Goal: Transaction & Acquisition: Book appointment/travel/reservation

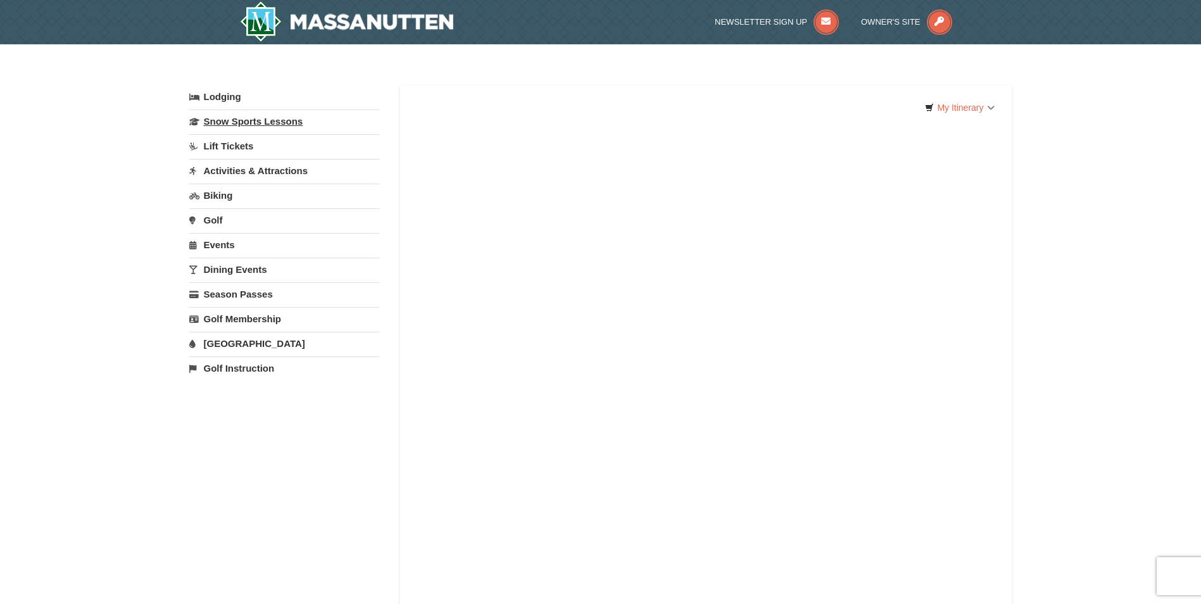
click at [261, 120] on link "Snow Sports Lessons" at bounding box center [284, 120] width 190 height 23
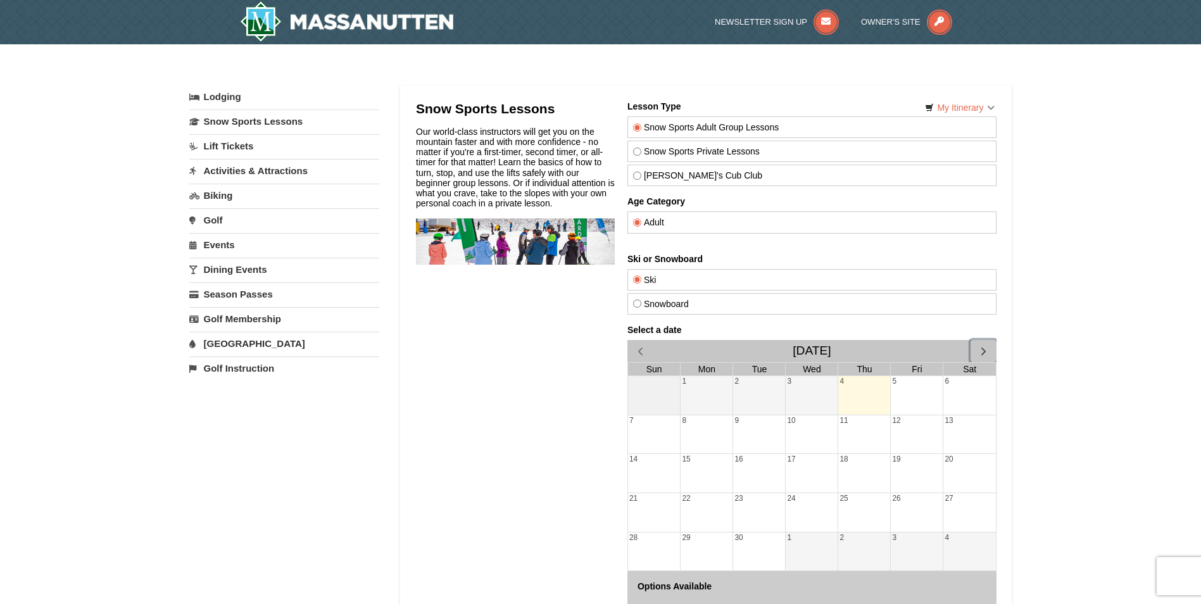
click at [982, 348] on span "button" at bounding box center [982, 350] width 13 height 13
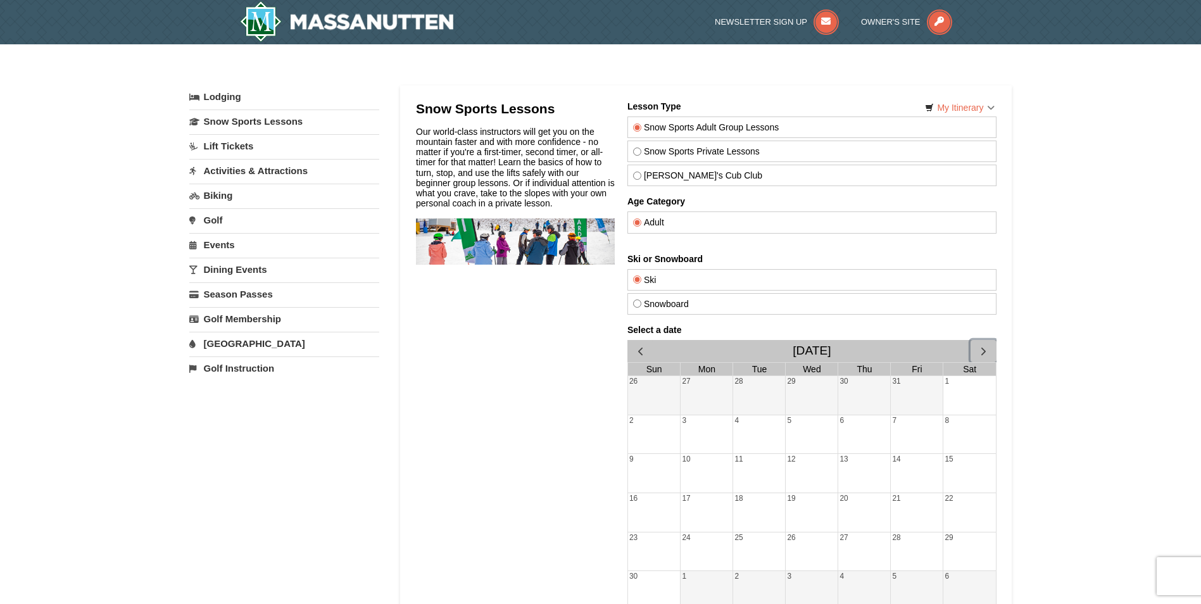
click at [982, 348] on span "button" at bounding box center [982, 350] width 13 height 13
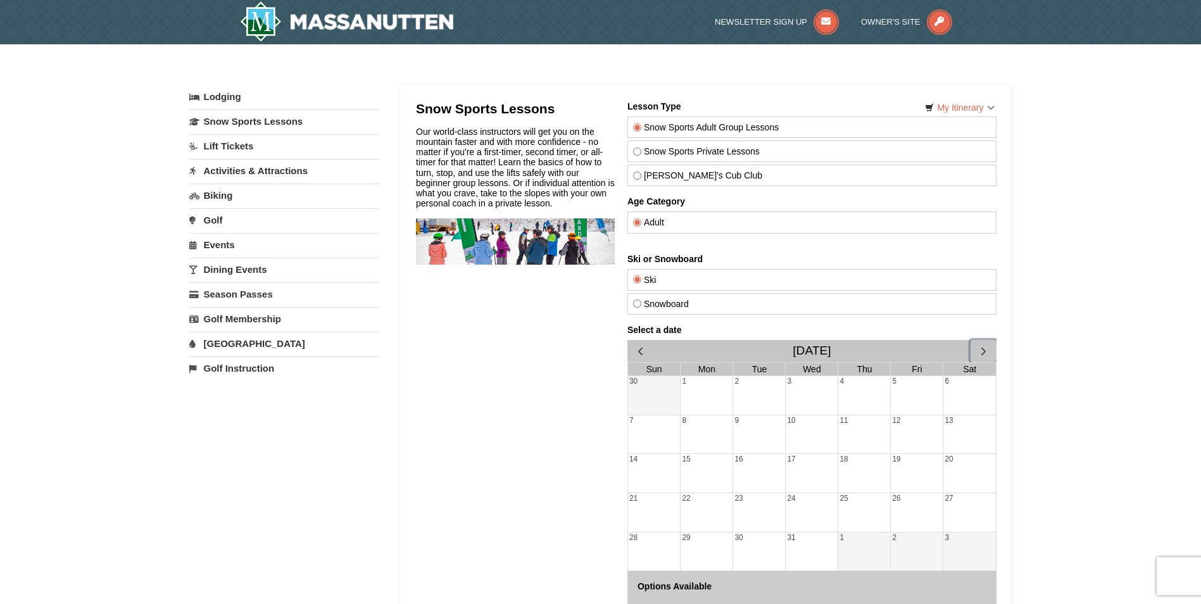
click at [982, 348] on span "button" at bounding box center [982, 350] width 13 height 13
